Goal: Find specific page/section: Find specific page/section

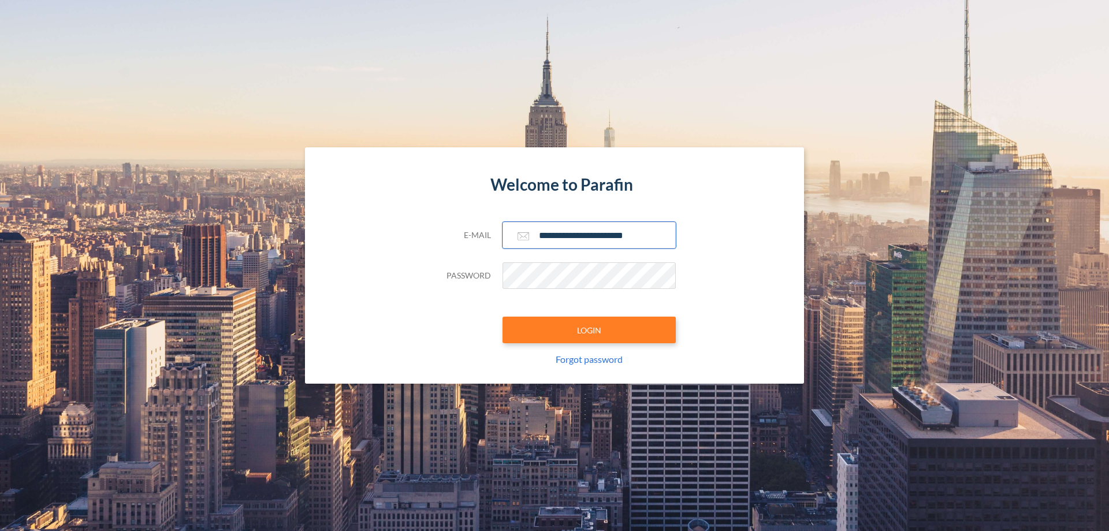
type input "**********"
click at [589, 330] on button "LOGIN" at bounding box center [588, 329] width 173 height 27
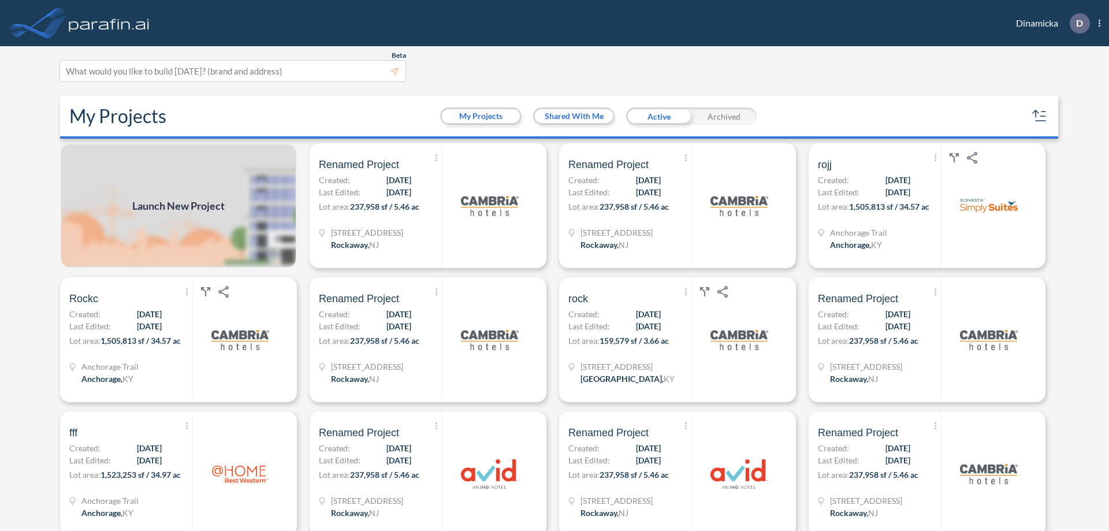
scroll to position [3, 0]
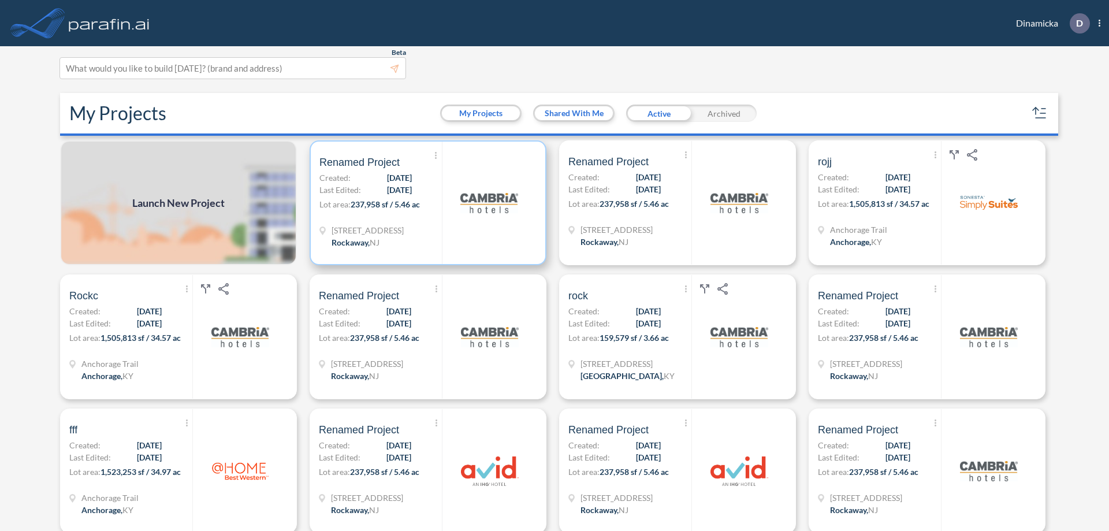
click at [426, 203] on p "Lot area: 237,958 sf / 5.46 ac" at bounding box center [380, 206] width 122 height 17
